Goal: Find specific page/section: Find specific page/section

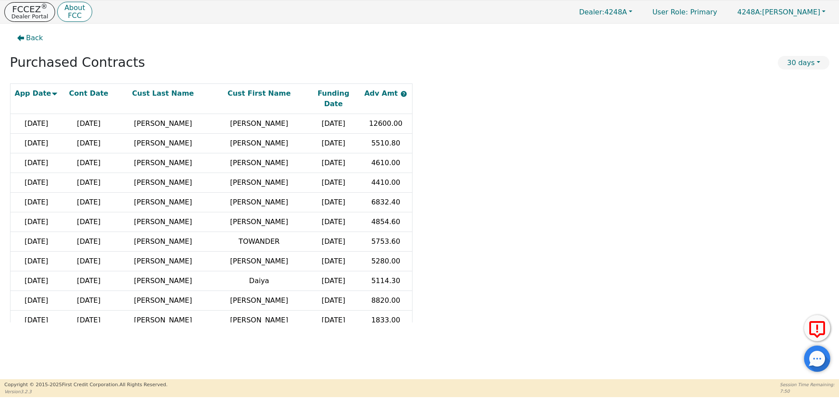
click at [31, 8] on p "FCCEZ ®" at bounding box center [29, 9] width 37 height 9
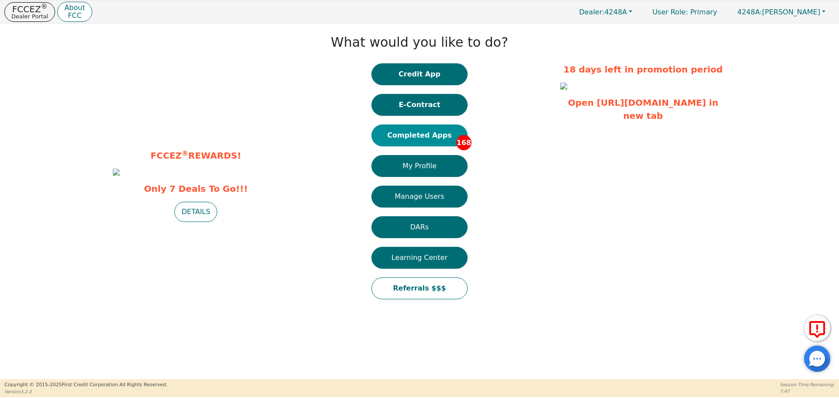
click at [419, 136] on button "Completed Apps 168" at bounding box center [420, 136] width 96 height 22
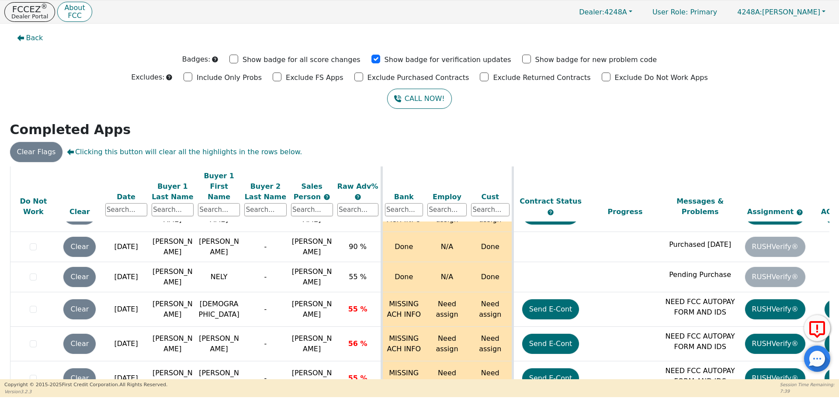
scroll to position [5533, 0]
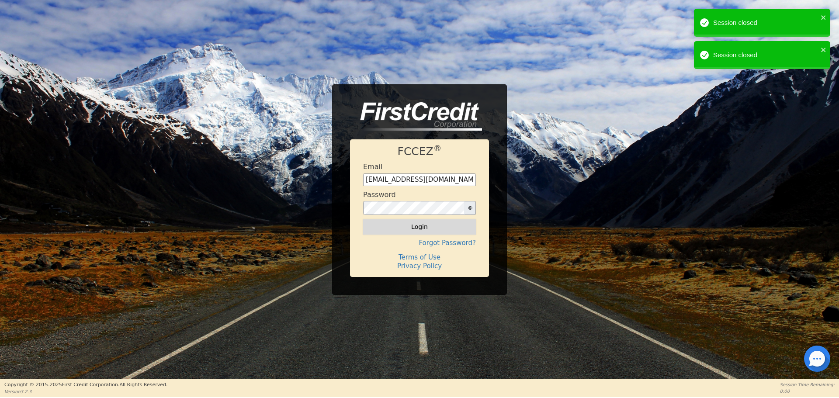
click at [419, 227] on button "Login" at bounding box center [419, 226] width 113 height 15
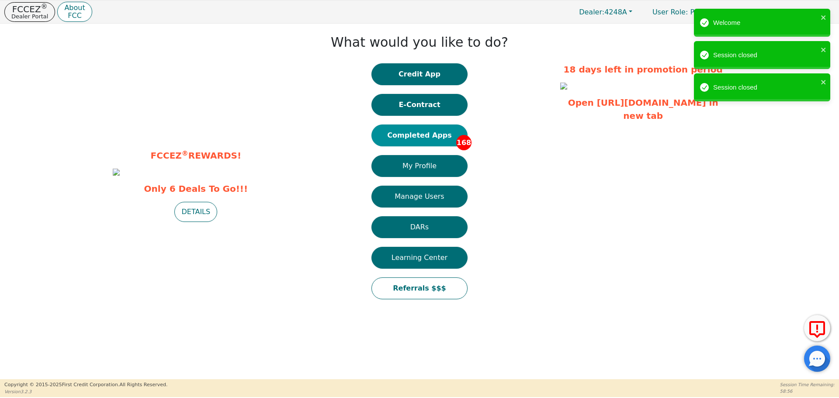
click at [428, 137] on button "Completed Apps 168" at bounding box center [420, 136] width 96 height 22
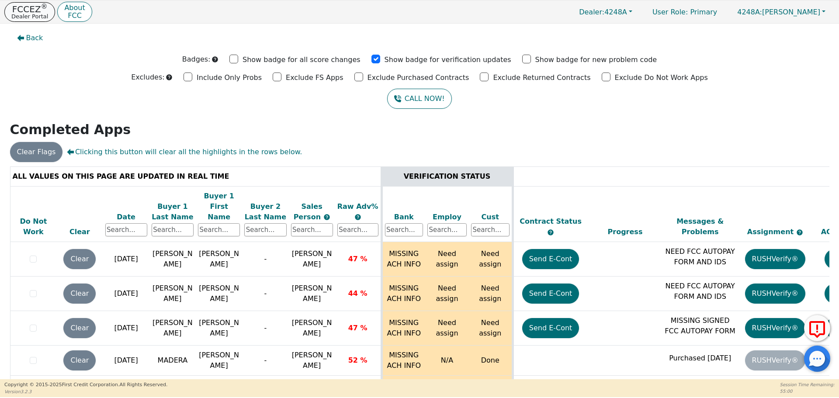
click at [30, 11] on p "FCCEZ ®" at bounding box center [29, 9] width 37 height 9
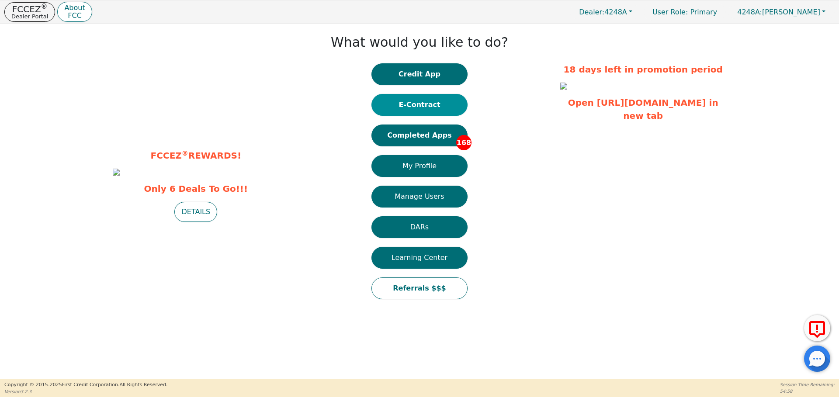
click at [432, 106] on button "E-Contract" at bounding box center [420, 105] width 96 height 22
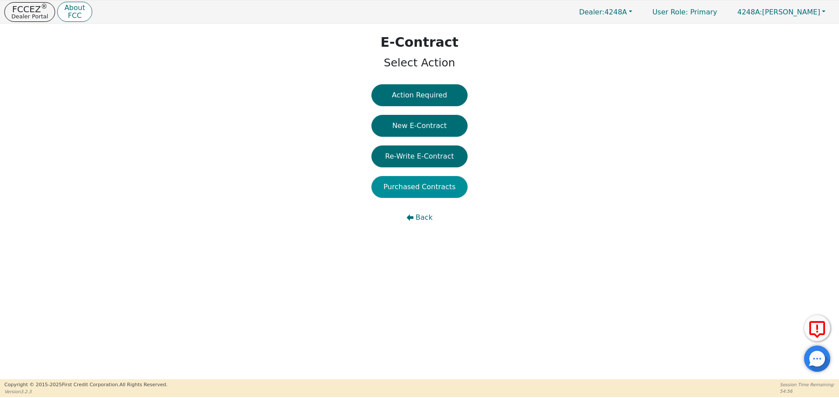
click at [428, 187] on button "Purchased Contracts" at bounding box center [420, 187] width 96 height 22
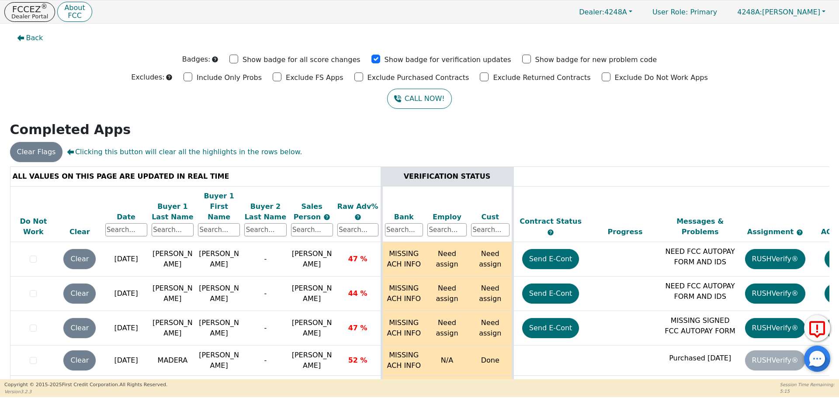
scroll to position [5503, 0]
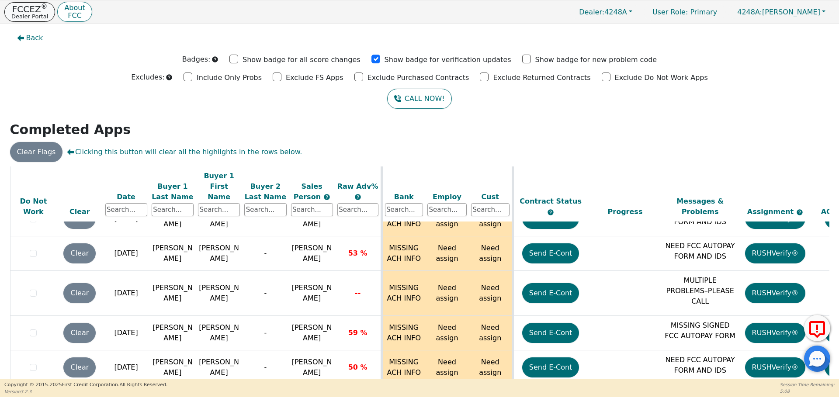
click at [31, 11] on p "FCCEZ ®" at bounding box center [29, 9] width 37 height 9
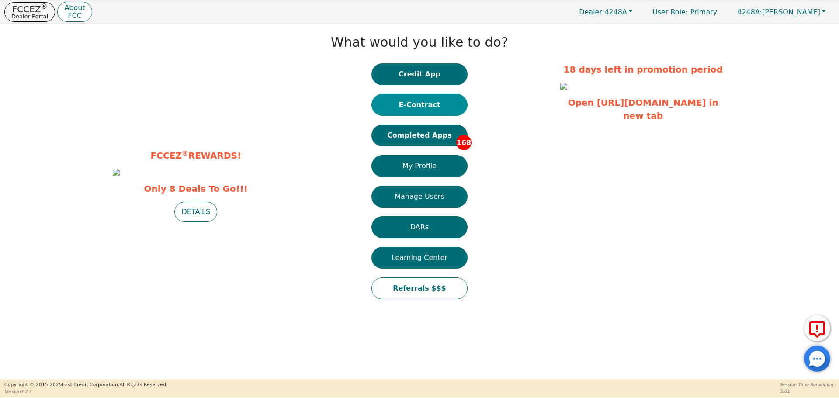
click at [428, 104] on button "E-Contract" at bounding box center [420, 105] width 96 height 22
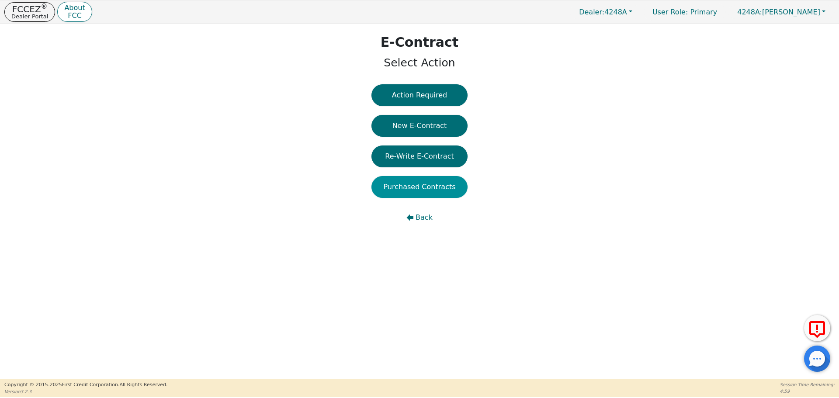
click at [428, 187] on button "Purchased Contracts" at bounding box center [420, 187] width 96 height 22
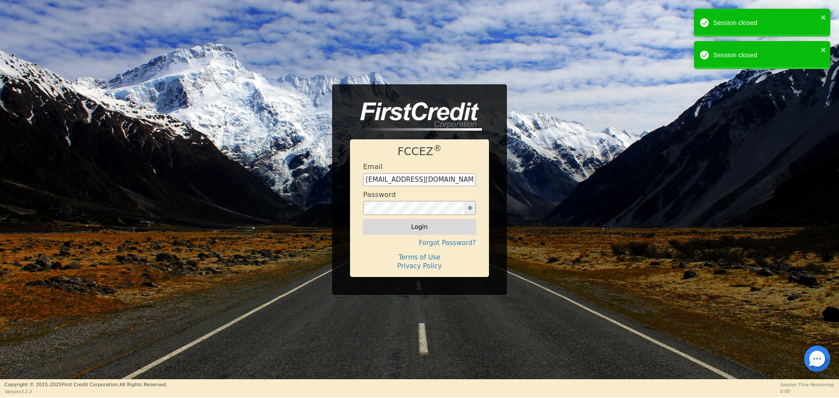
click at [422, 228] on button "Login" at bounding box center [419, 226] width 113 height 15
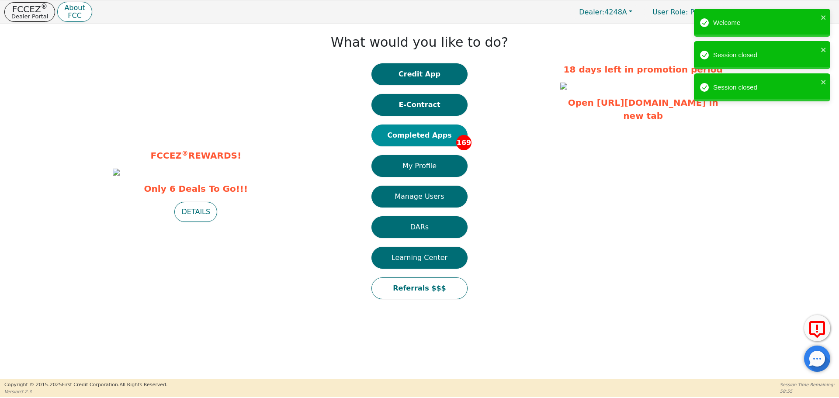
click at [429, 136] on button "Completed Apps 169" at bounding box center [420, 136] width 96 height 22
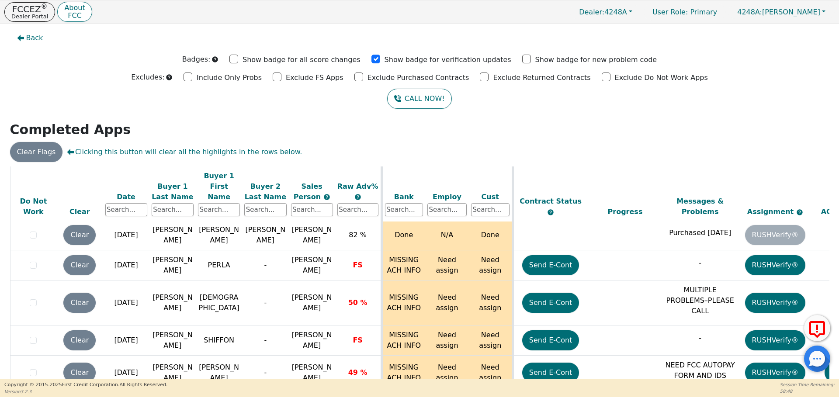
scroll to position [5538, 0]
